Goal: Task Accomplishment & Management: Manage account settings

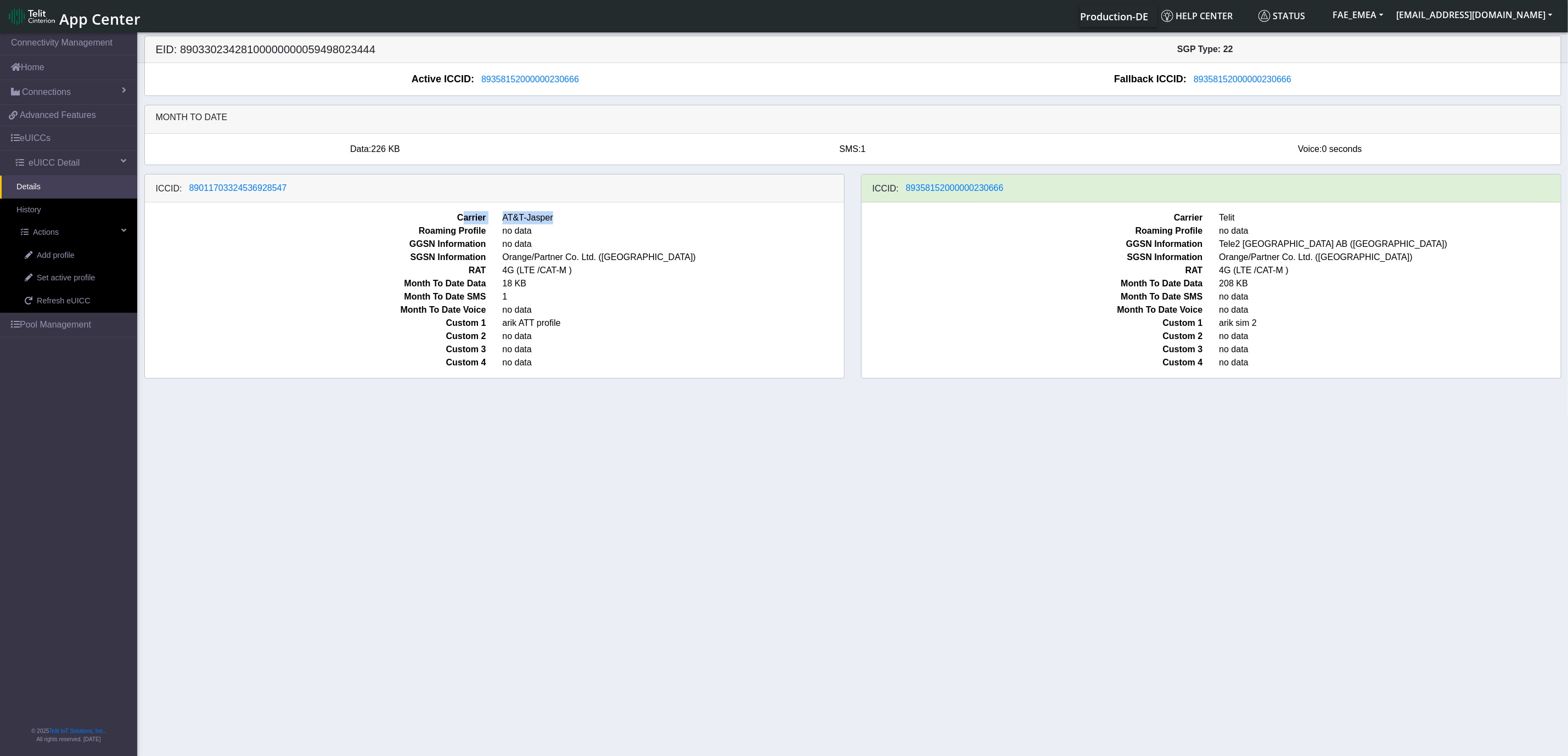
drag, startPoint x: 462, startPoint y: 217, endPoint x: 607, endPoint y: 218, distance: 145.0
click at [607, 218] on div "Carrier AT&T-Jasper" at bounding box center [494, 217] width 716 height 13
click at [98, 279] on link "Set active profile" at bounding box center [72, 278] width 129 height 23
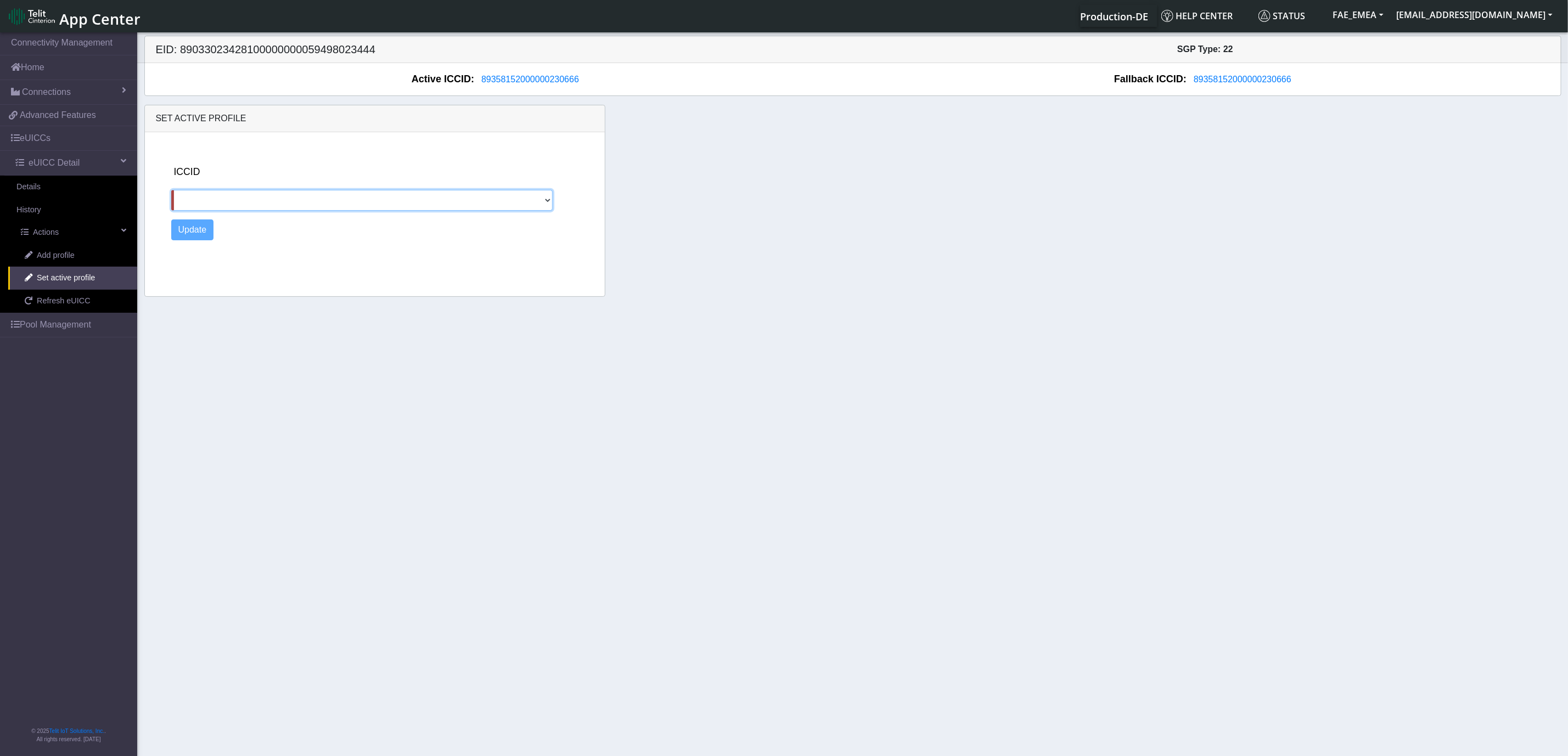
click at [478, 206] on select "89011703324536928547" at bounding box center [362, 200] width 381 height 21
select select "89011703324536928547"
click at [171, 191] on select "89011703324536928547" at bounding box center [362, 200] width 381 height 21
click at [199, 231] on button "Update" at bounding box center [192, 230] width 43 height 21
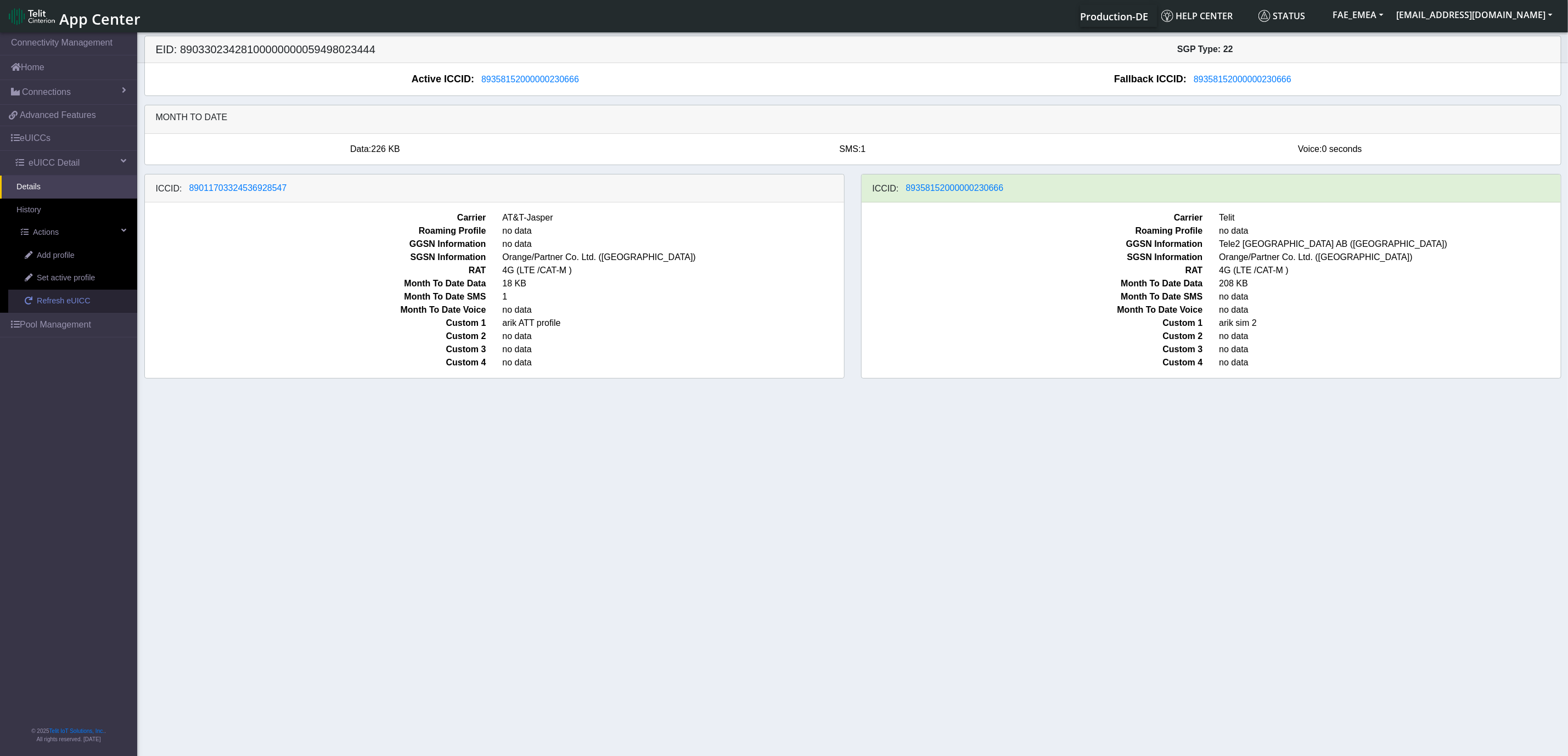
click at [79, 304] on span "Refresh eUICC" at bounding box center [63, 301] width 53 height 12
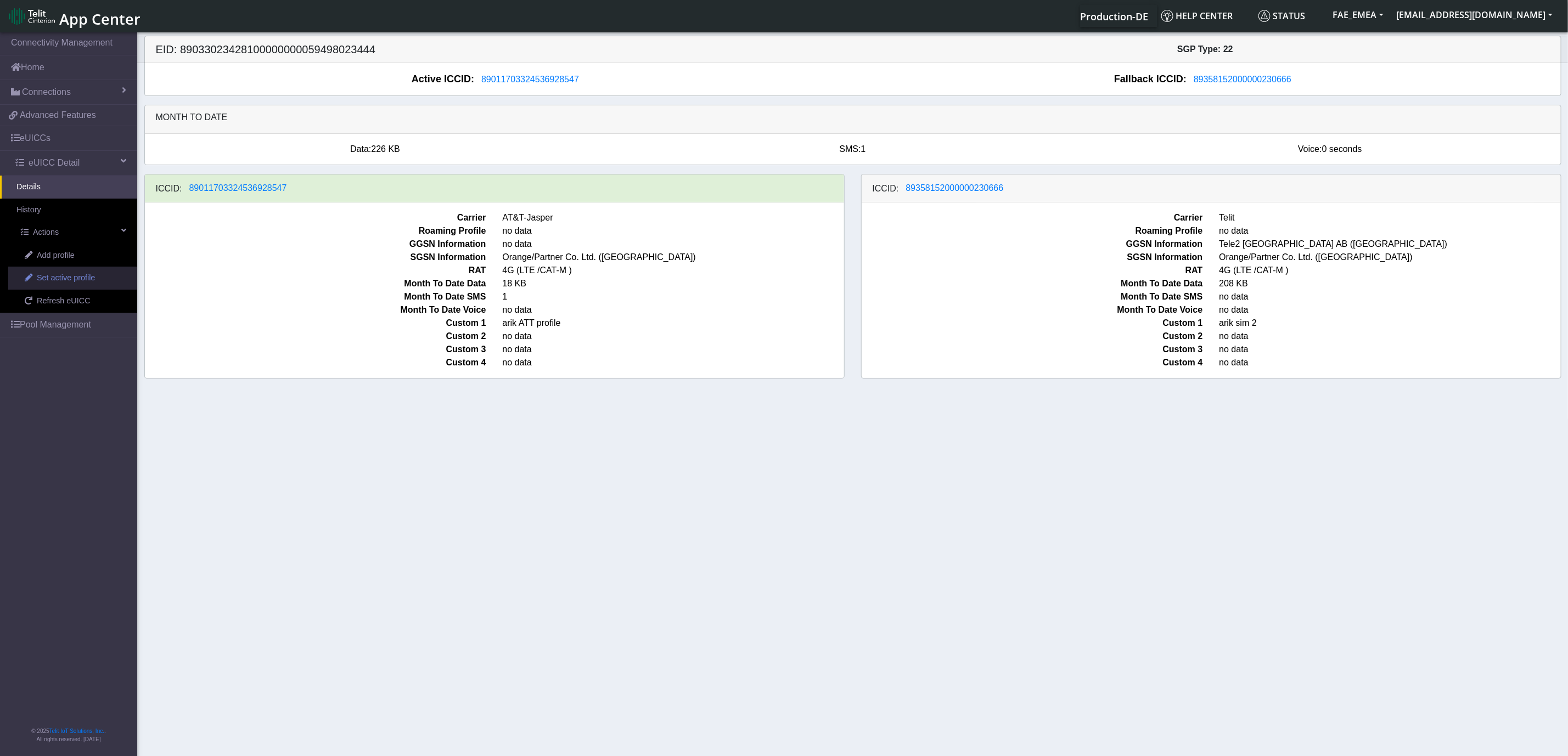
click at [96, 272] on link "Set active profile" at bounding box center [72, 278] width 129 height 23
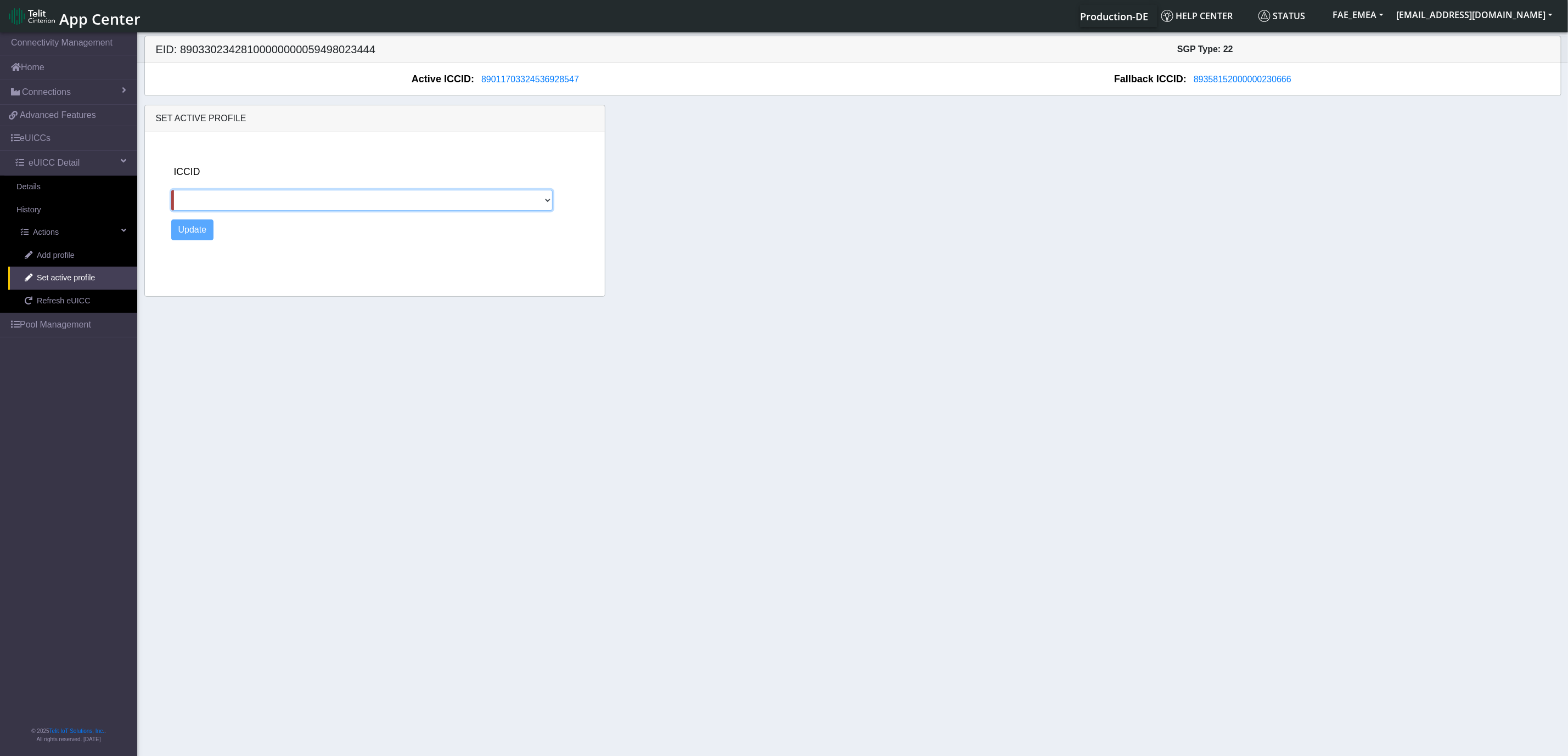
click at [391, 195] on select "89358152000000230666" at bounding box center [362, 200] width 381 height 21
select select "89358152000000230666"
click at [171, 191] on select "89358152000000230666" at bounding box center [362, 200] width 381 height 21
click at [203, 229] on button "Update" at bounding box center [192, 230] width 43 height 21
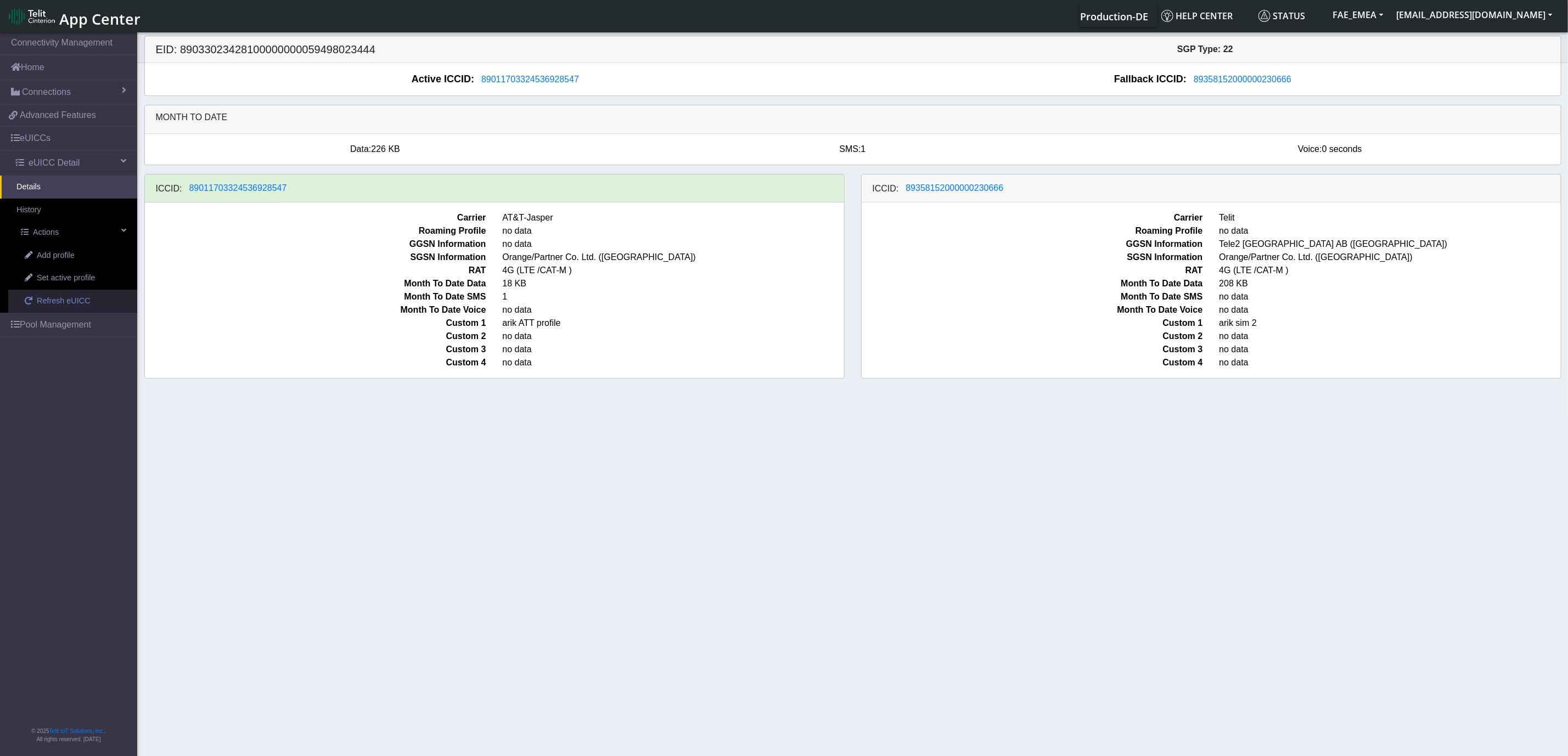
click at [66, 305] on span "Refresh eUICC" at bounding box center [63, 301] width 53 height 12
